Goal: Obtain resource: Download file/media

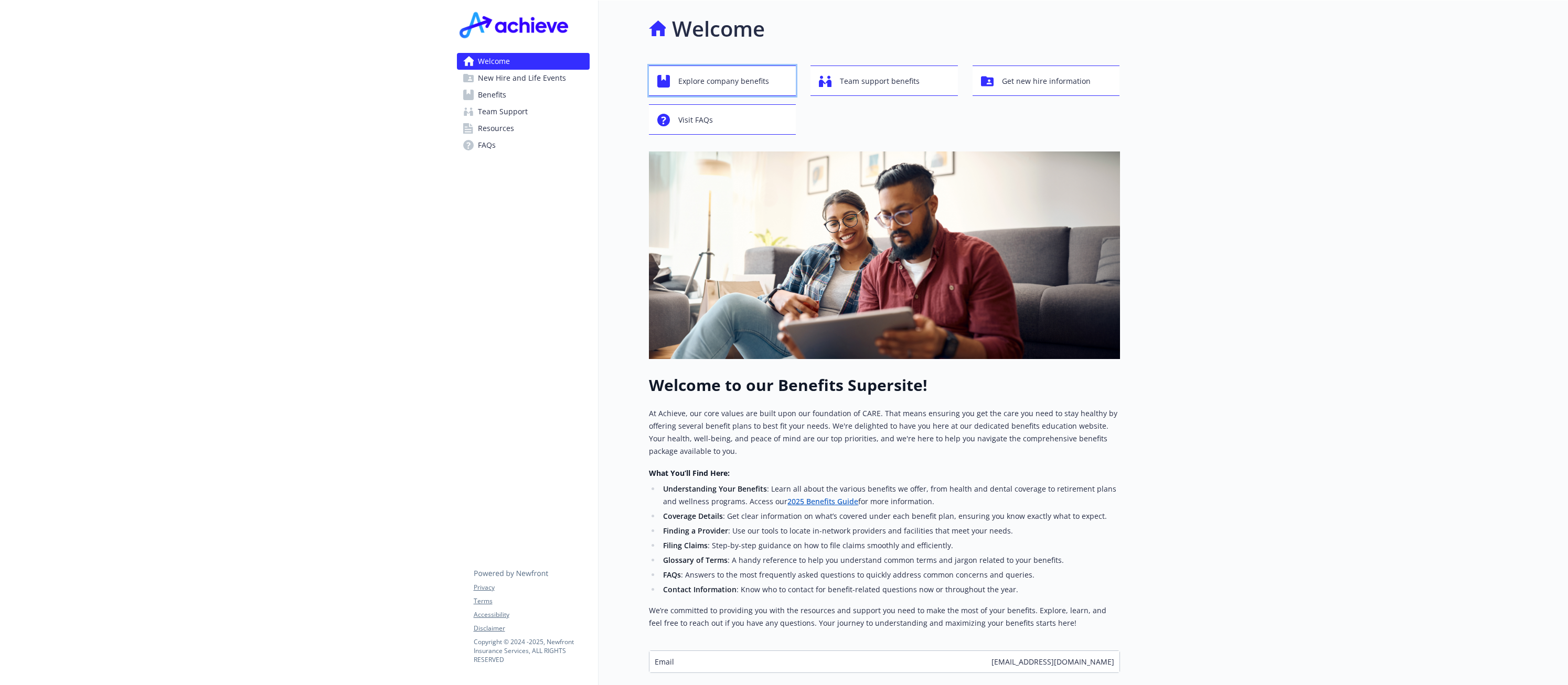
click at [746, 83] on span "Explore company benefits" at bounding box center [723, 81] width 91 height 20
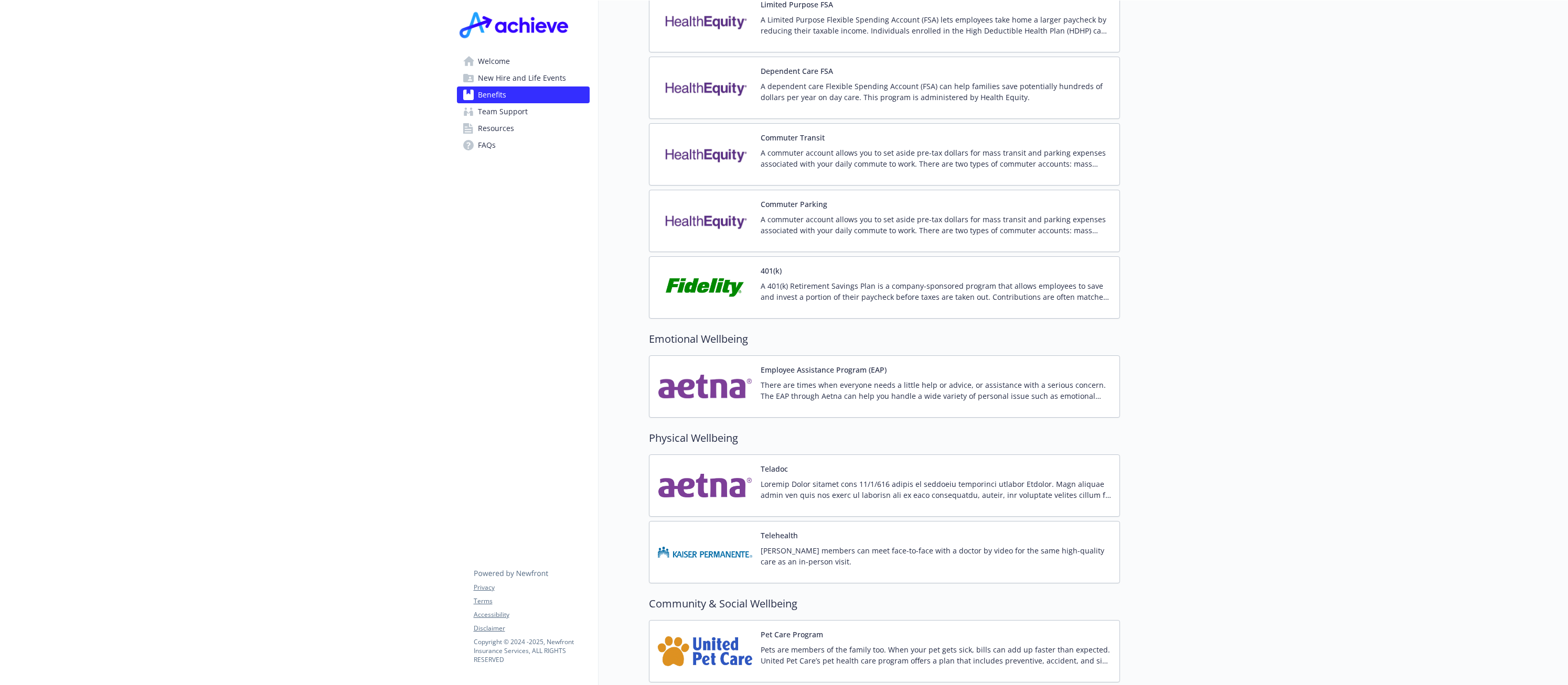
scroll to position [1793, 0]
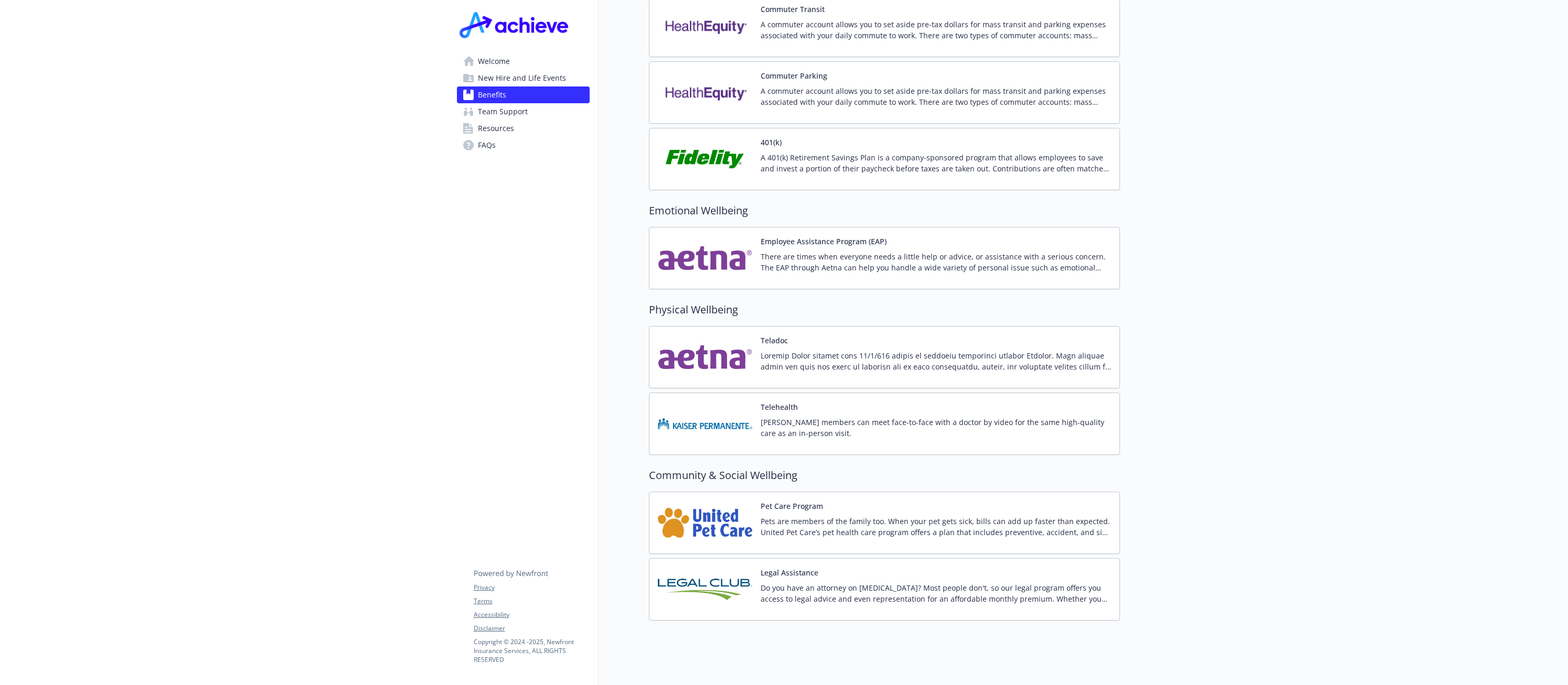
click at [488, 134] on span "Resources" at bounding box center [495, 128] width 36 height 17
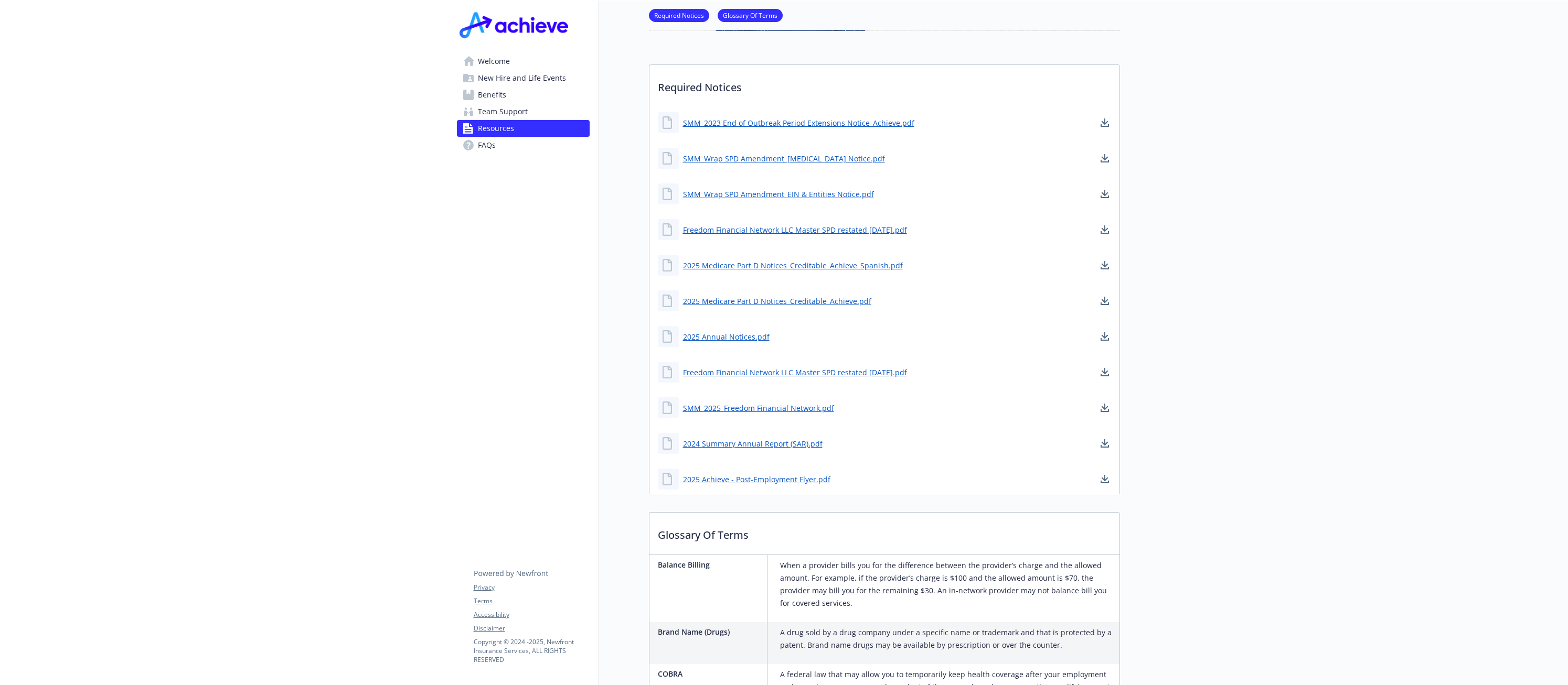
scroll to position [240, 0]
click at [754, 445] on link "2024 Summary Annual Report (SAR).pdf" at bounding box center [754, 445] width 142 height 13
click at [731, 477] on link "2025 Achieve - Post-Employment Flyer.pdf" at bounding box center [758, 481] width 150 height 13
click at [860, 122] on link "SMM_2023 End of Outbreak Period Extensions Notice_Achieve.pdf" at bounding box center [800, 124] width 234 height 13
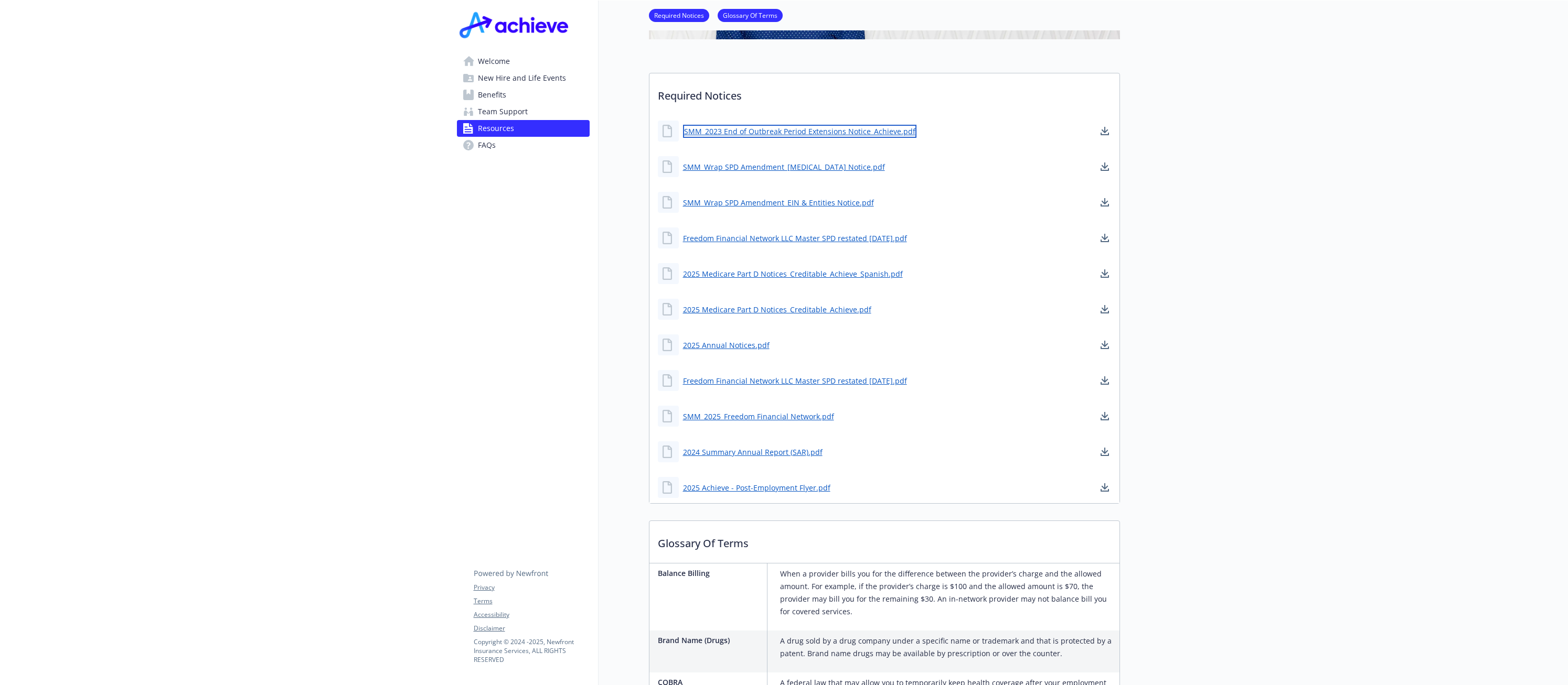
scroll to position [232, 0]
